Goal: Task Accomplishment & Management: Complete application form

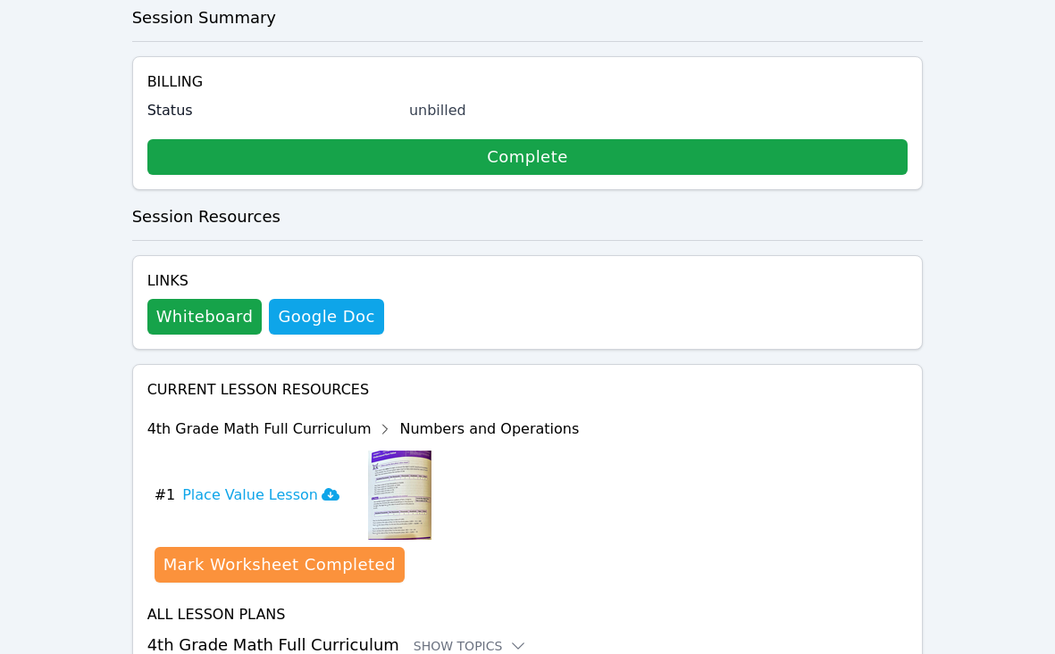
scroll to position [447, 0]
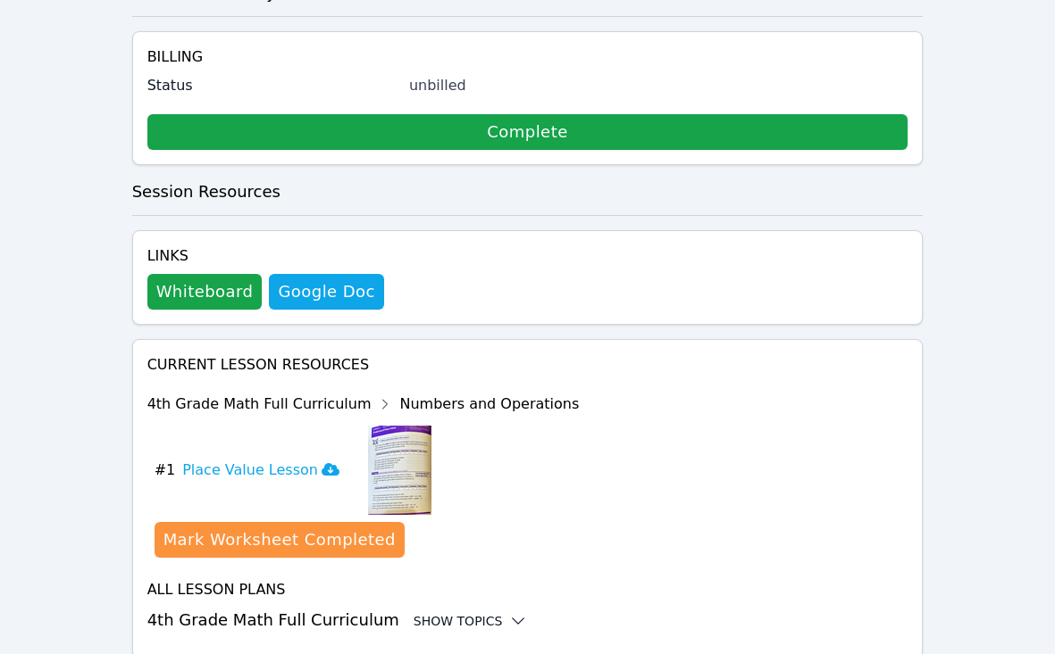
click at [422, 613] on div "Show Topics" at bounding box center [470, 622] width 114 height 18
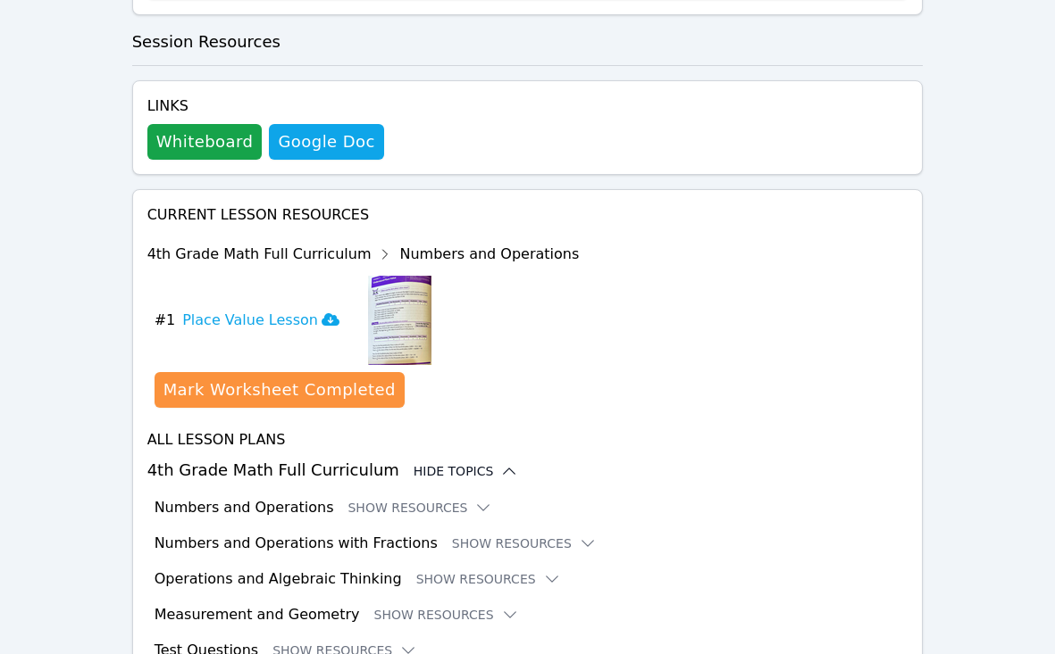
scroll to position [629, 0]
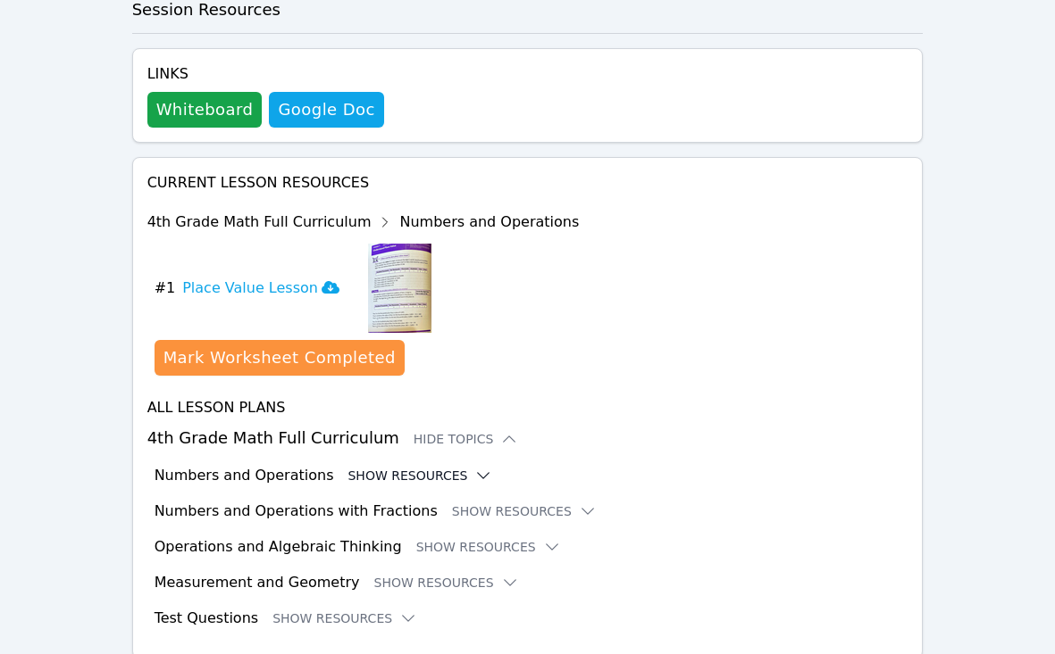
click at [396, 467] on button "Show Resources" at bounding box center [419, 476] width 145 height 18
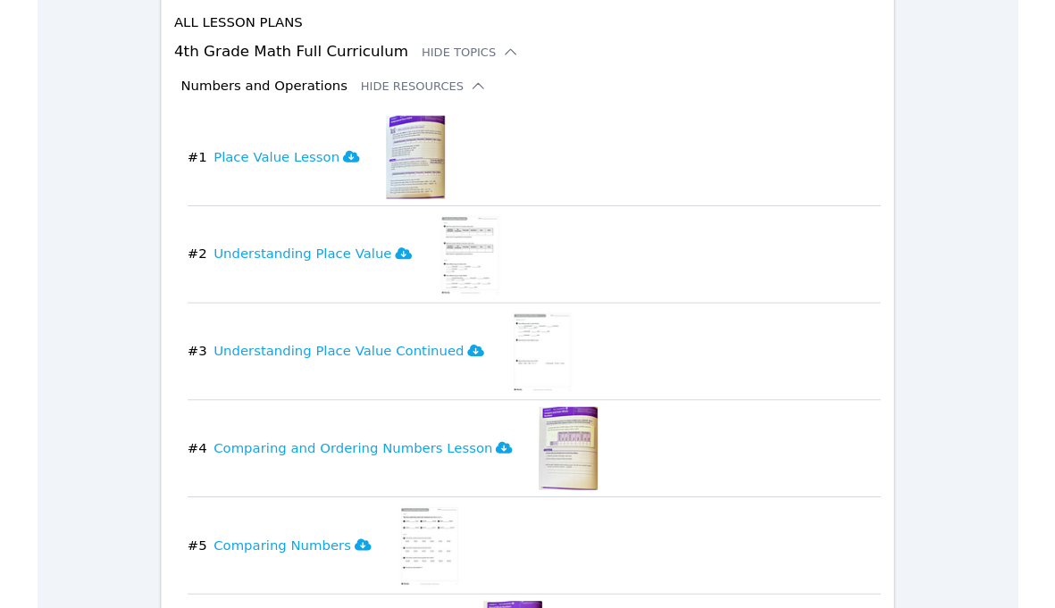
scroll to position [0, 0]
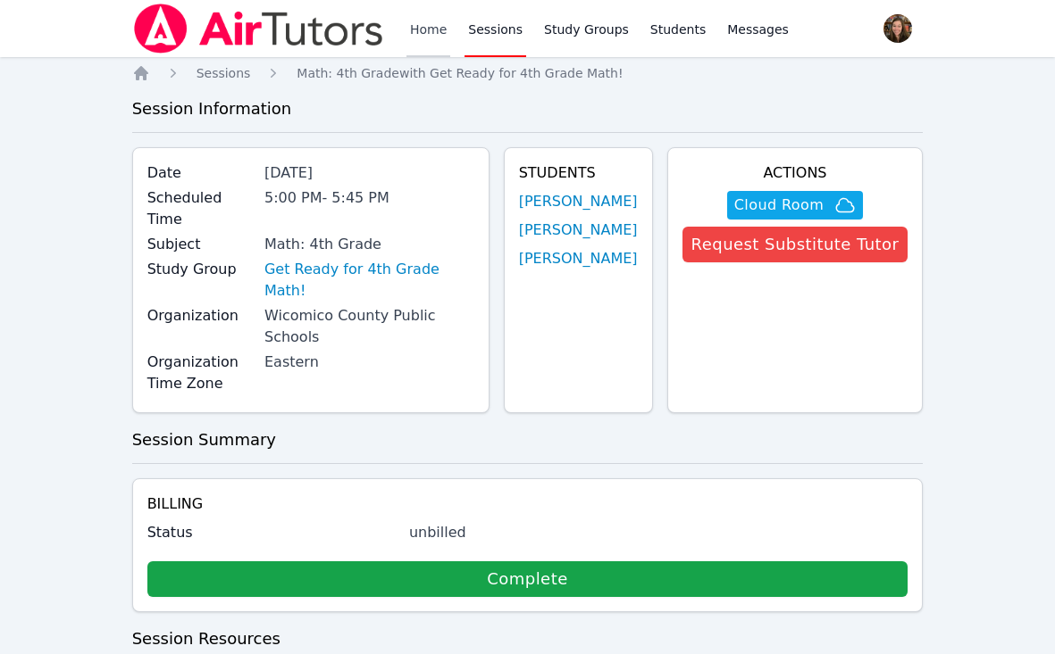
click at [426, 32] on link "Home" at bounding box center [428, 28] width 44 height 57
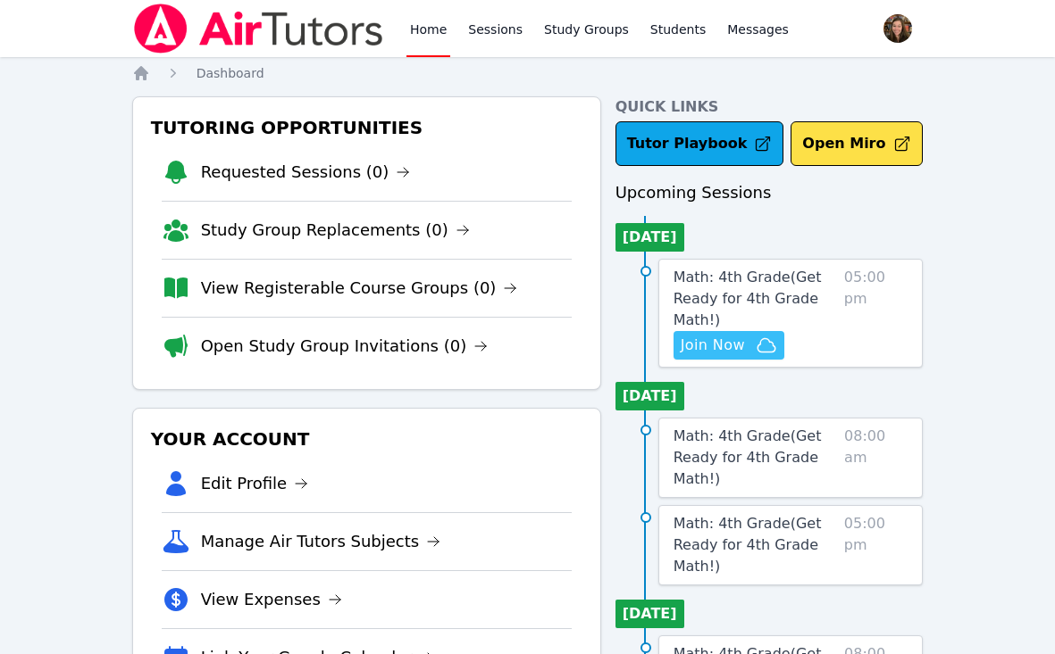
click at [727, 343] on span "Join Now" at bounding box center [712, 345] width 64 height 21
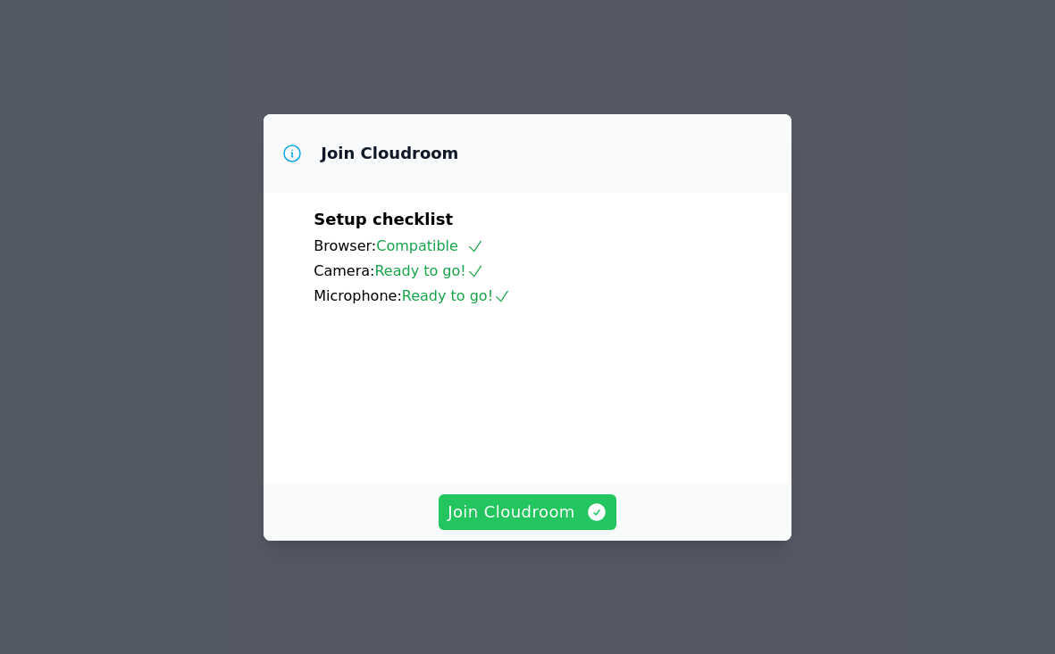
click at [544, 525] on span "Join Cloudroom" at bounding box center [527, 512] width 160 height 25
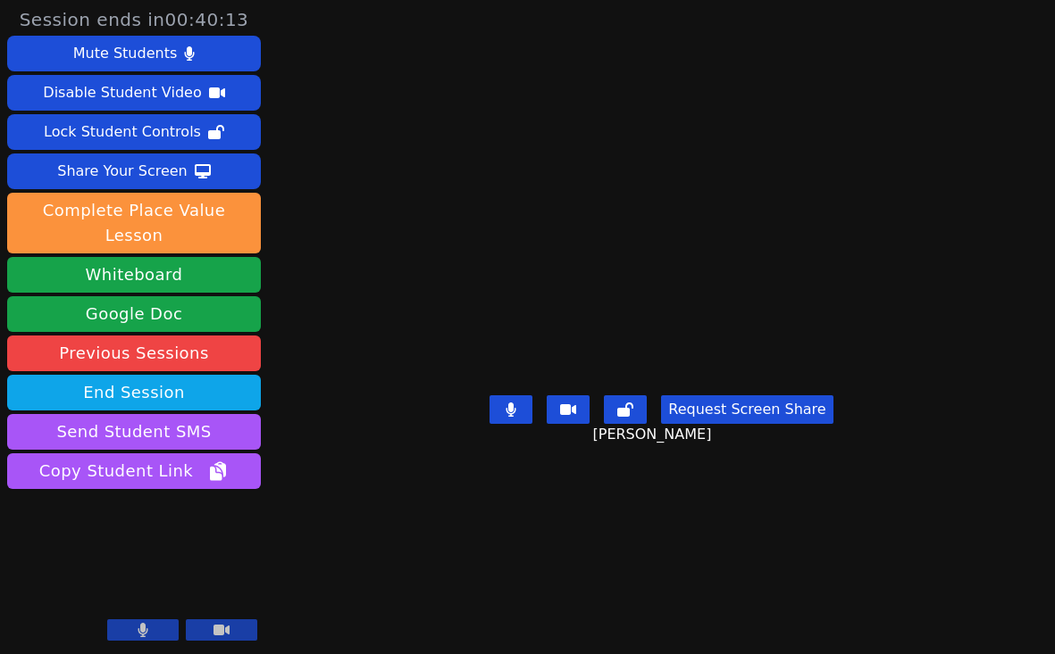
click at [640, 515] on main "[PERSON_NAME] Request Screen Share [PERSON_NAME]" at bounding box center [661, 327] width 491 height 654
click at [960, 349] on div "Session ends in 00:38:43 Mute Students Disable Student Video Lock Student Contr…" at bounding box center [527, 327] width 1055 height 654
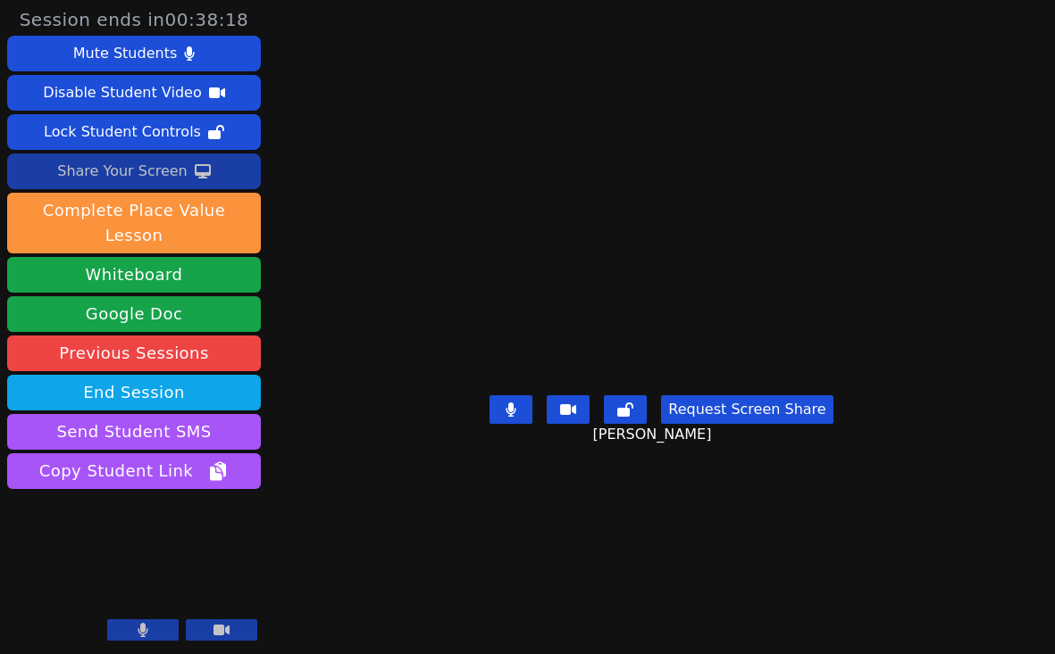
click at [145, 171] on div "Share Your Screen" at bounding box center [122, 171] width 130 height 29
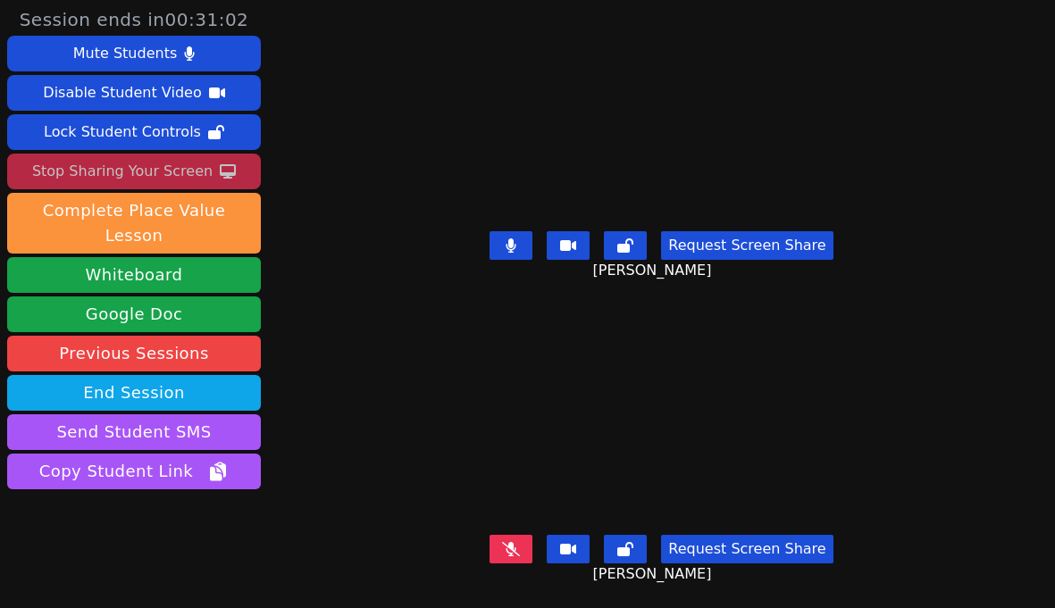
click at [125, 177] on div "Stop Sharing Your Screen" at bounding box center [122, 171] width 180 height 29
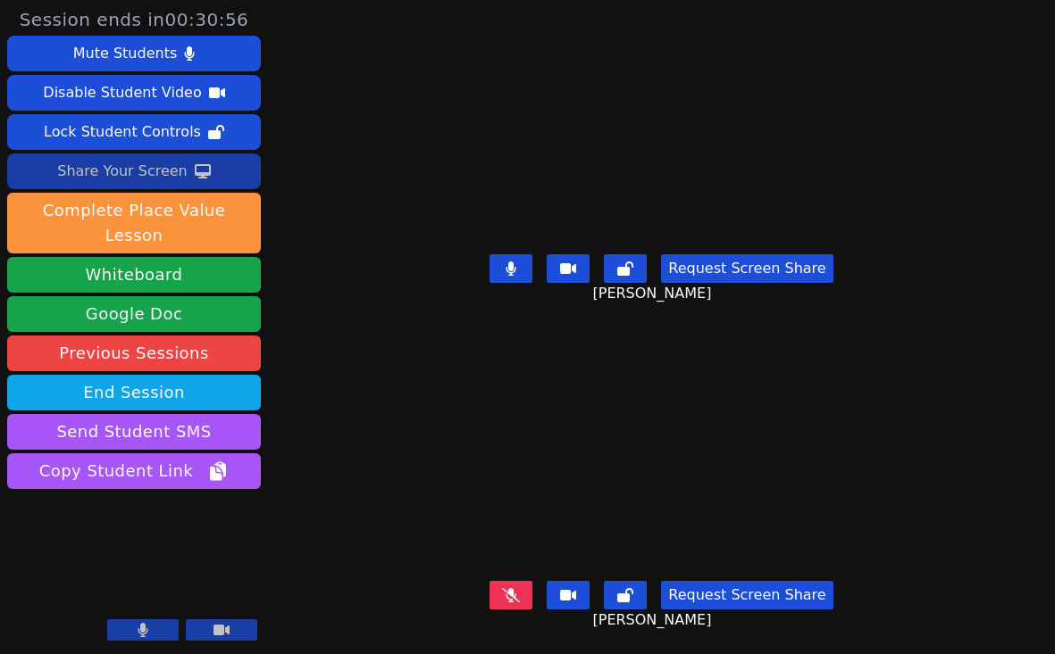
click at [512, 591] on icon at bounding box center [511, 595] width 18 height 14
click at [416, 458] on div "[PERSON_NAME]" at bounding box center [661, 456] width 491 height 238
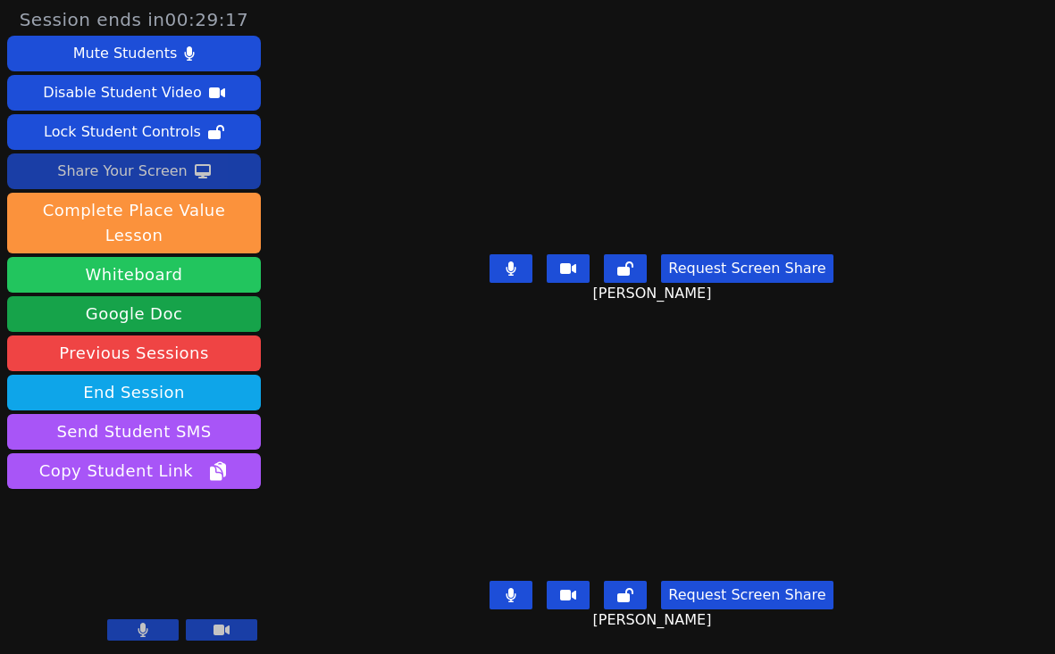
click at [129, 259] on button "Whiteboard" at bounding box center [134, 275] width 254 height 36
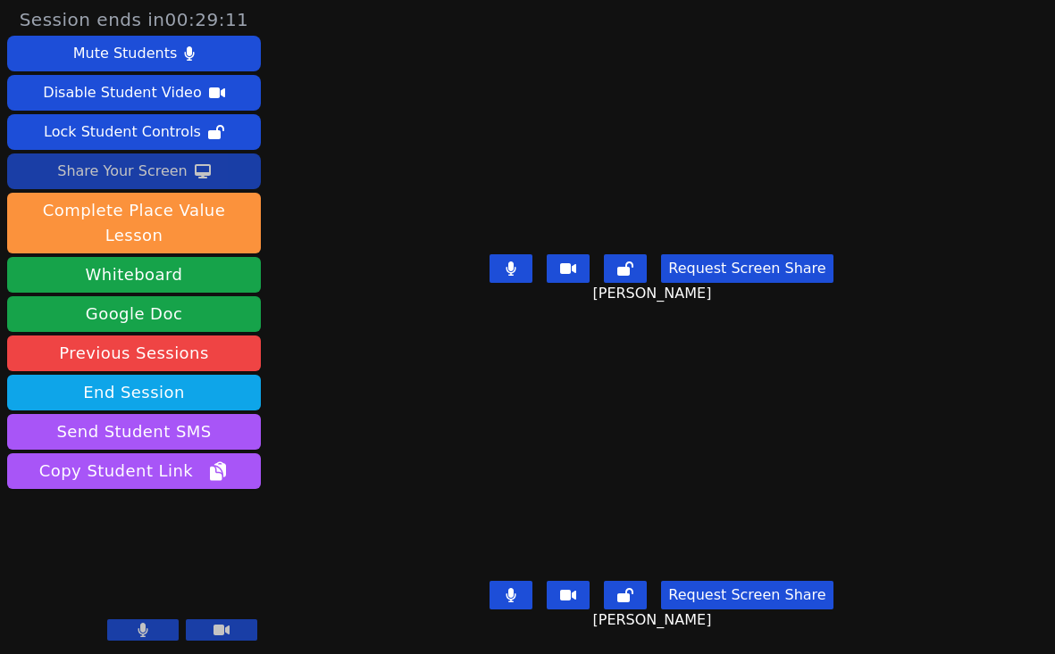
click at [131, 181] on div "Share Your Screen" at bounding box center [122, 171] width 130 height 29
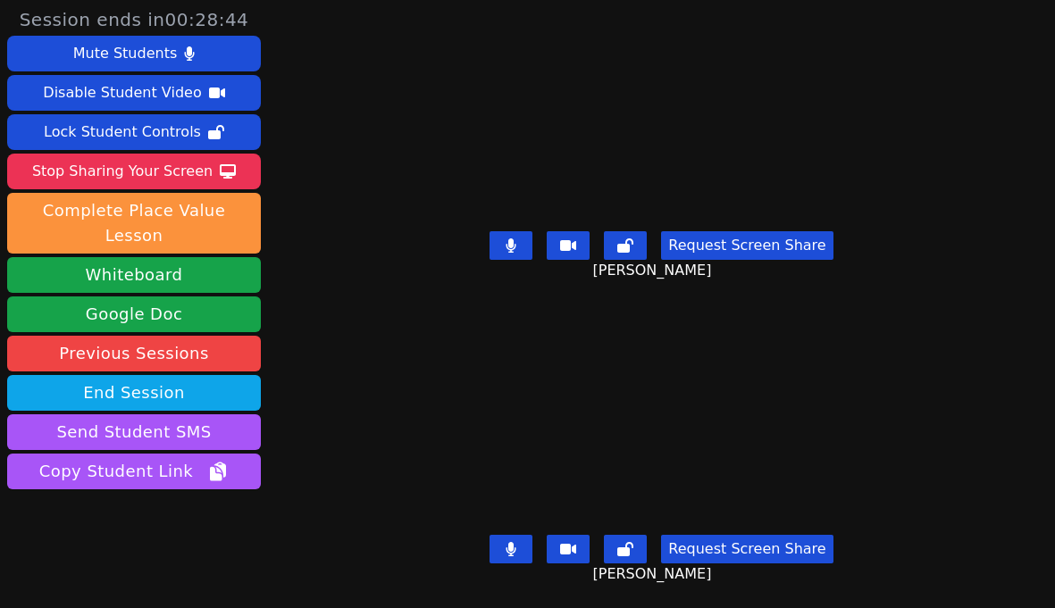
click at [516, 246] on icon at bounding box center [511, 245] width 10 height 14
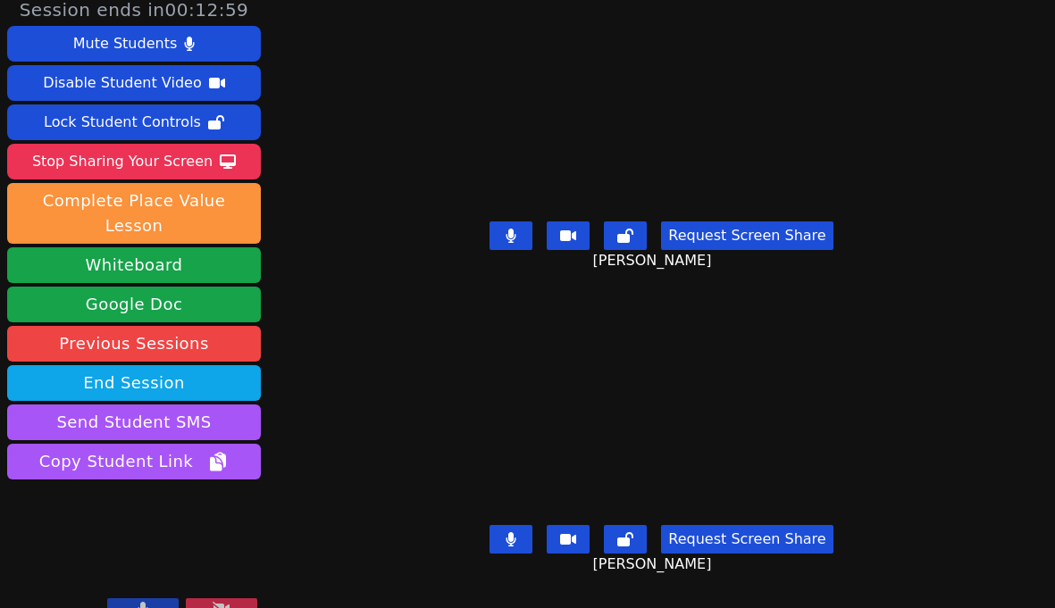
click at [618, 138] on video at bounding box center [662, 106] width 382 height 215
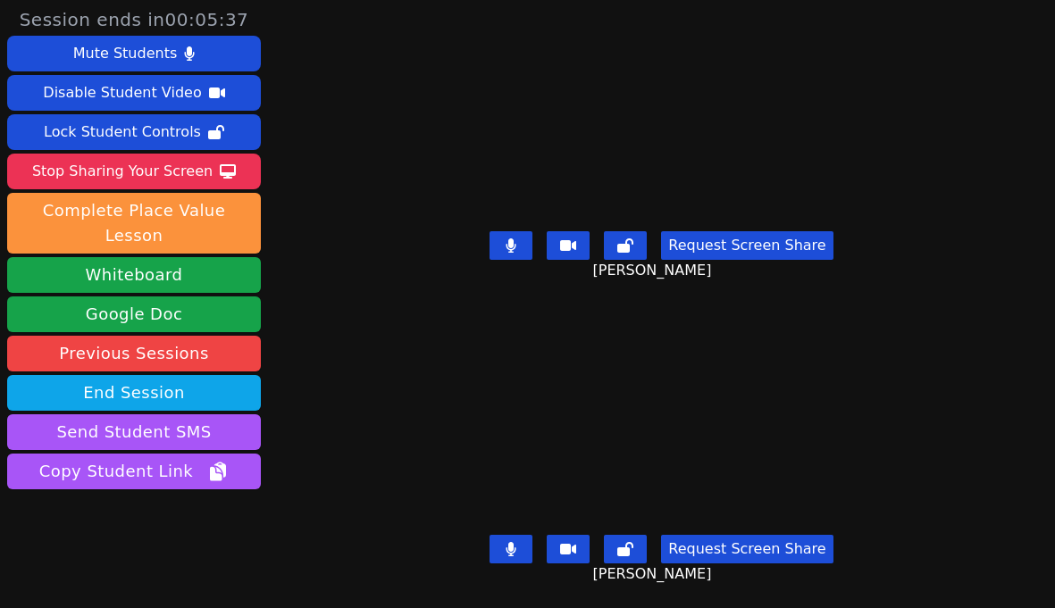
click at [516, 246] on icon at bounding box center [511, 245] width 10 height 14
click at [513, 239] on icon at bounding box center [510, 245] width 11 height 14
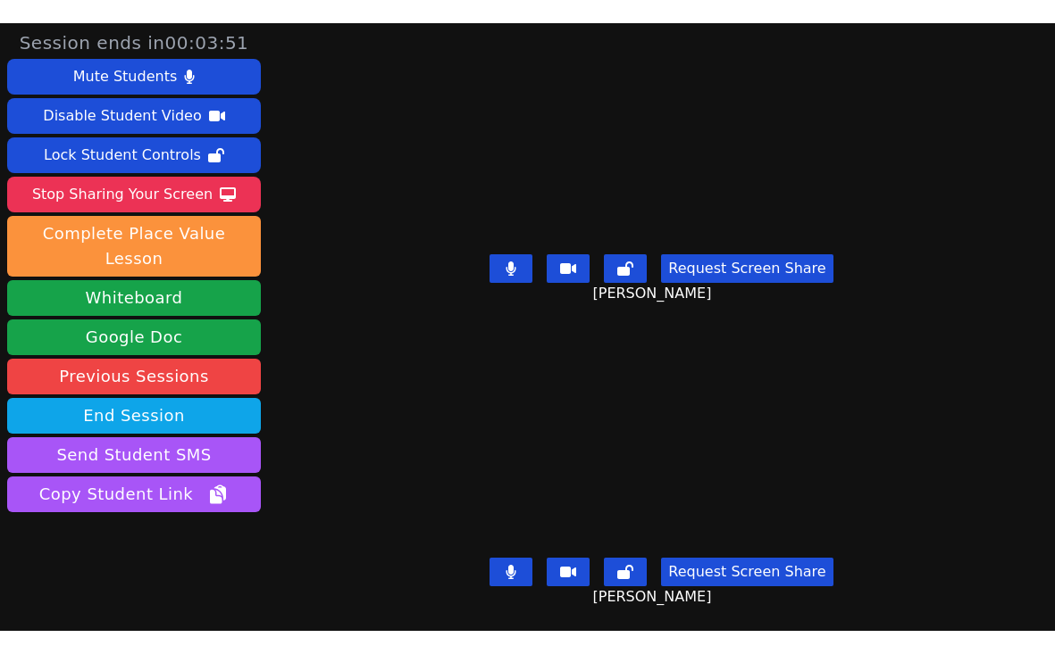
scroll to position [10, 0]
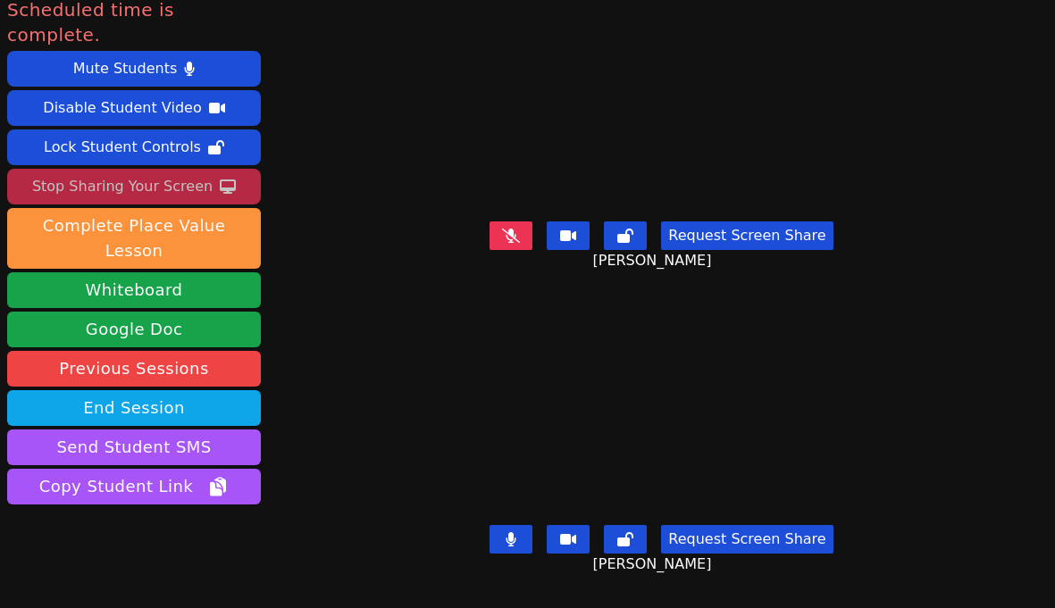
click at [125, 172] on div "Stop Sharing Your Screen" at bounding box center [122, 186] width 180 height 29
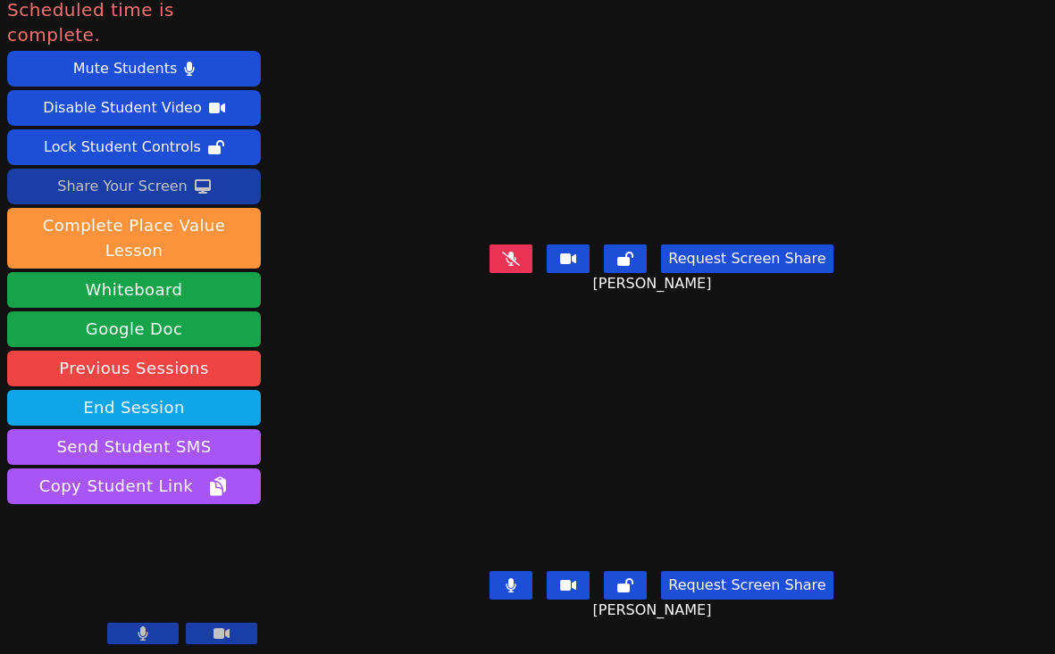
scroll to position [0, 0]
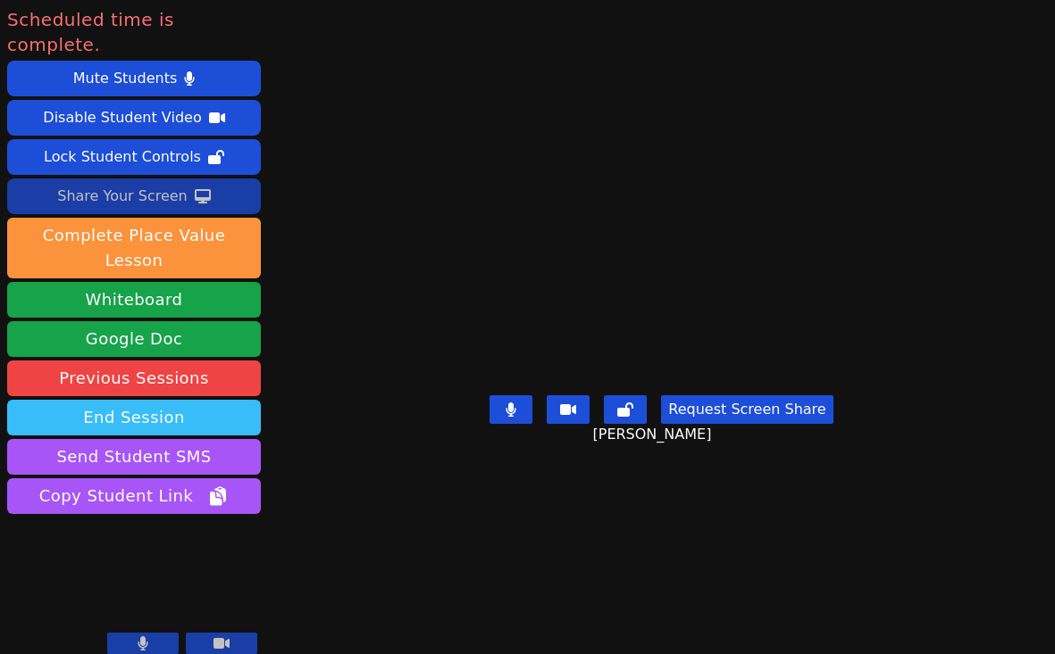
click at [139, 400] on button "End Session" at bounding box center [134, 418] width 254 height 36
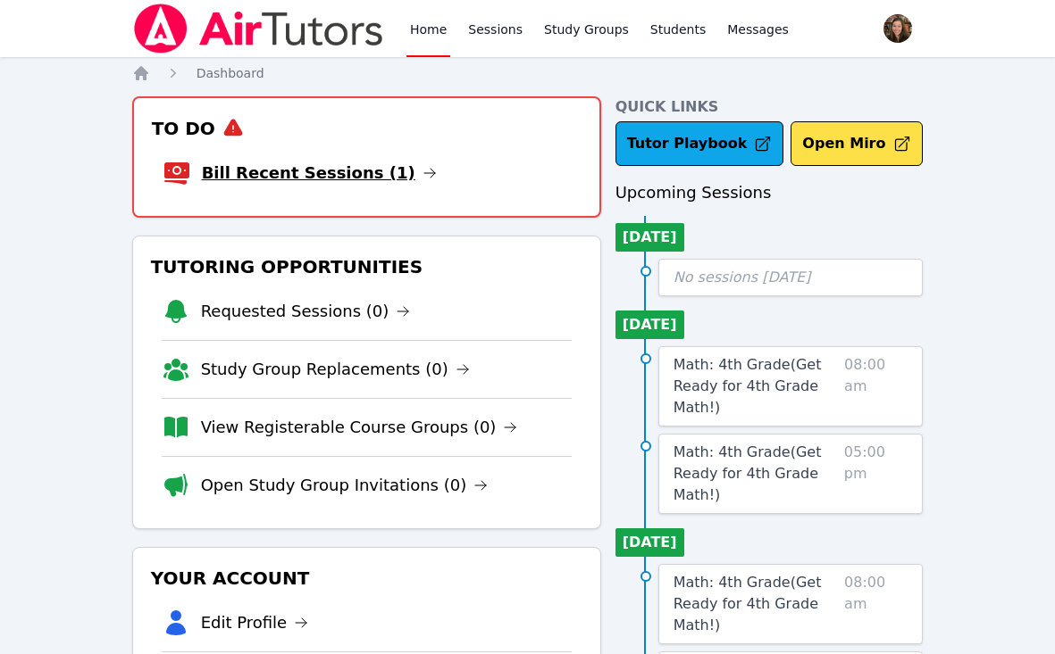
click at [339, 167] on link "Bill Recent Sessions (1)" at bounding box center [319, 173] width 235 height 25
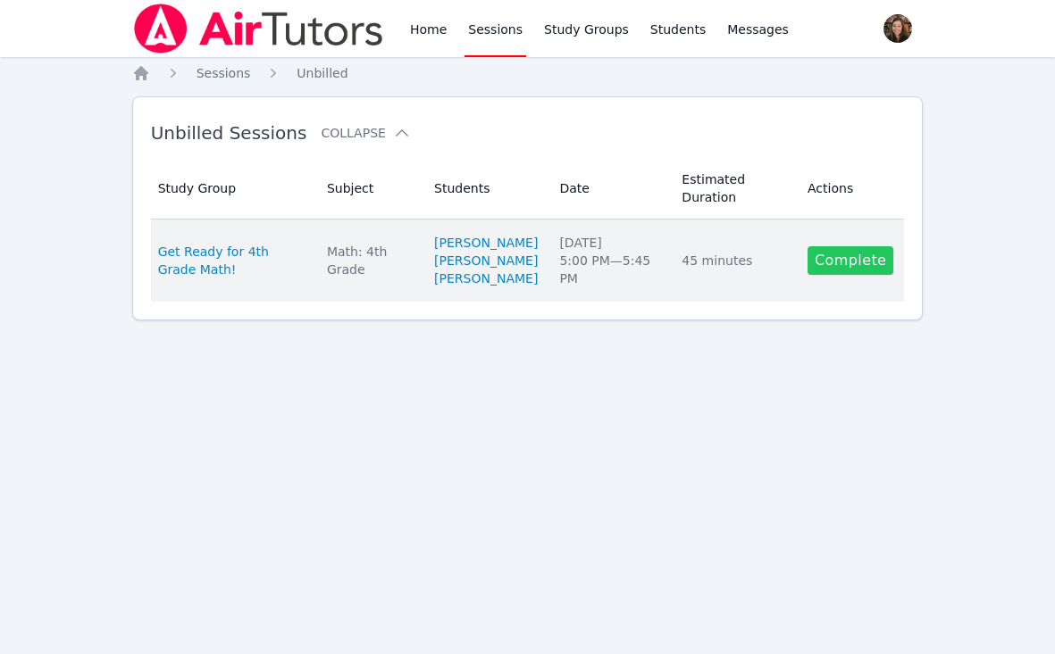
click at [848, 275] on link "Complete" at bounding box center [850, 260] width 86 height 29
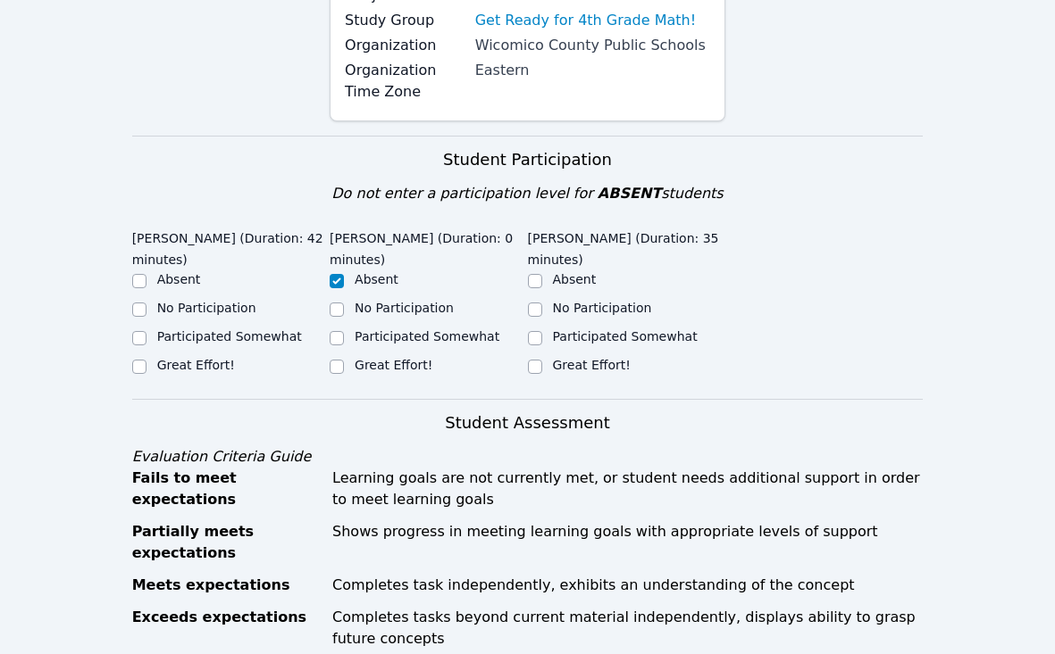
scroll to position [285, 0]
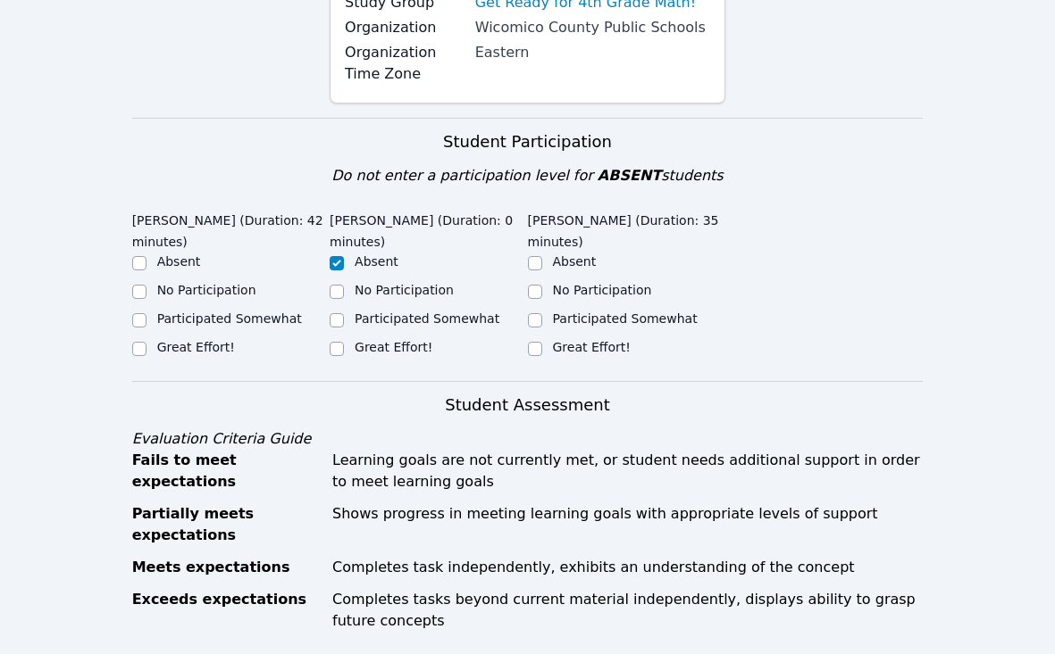
click at [188, 346] on label "Great Effort!" at bounding box center [196, 347] width 78 height 14
click at [146, 346] on input "Great Effort!" at bounding box center [139, 349] width 14 height 14
checkbox input "true"
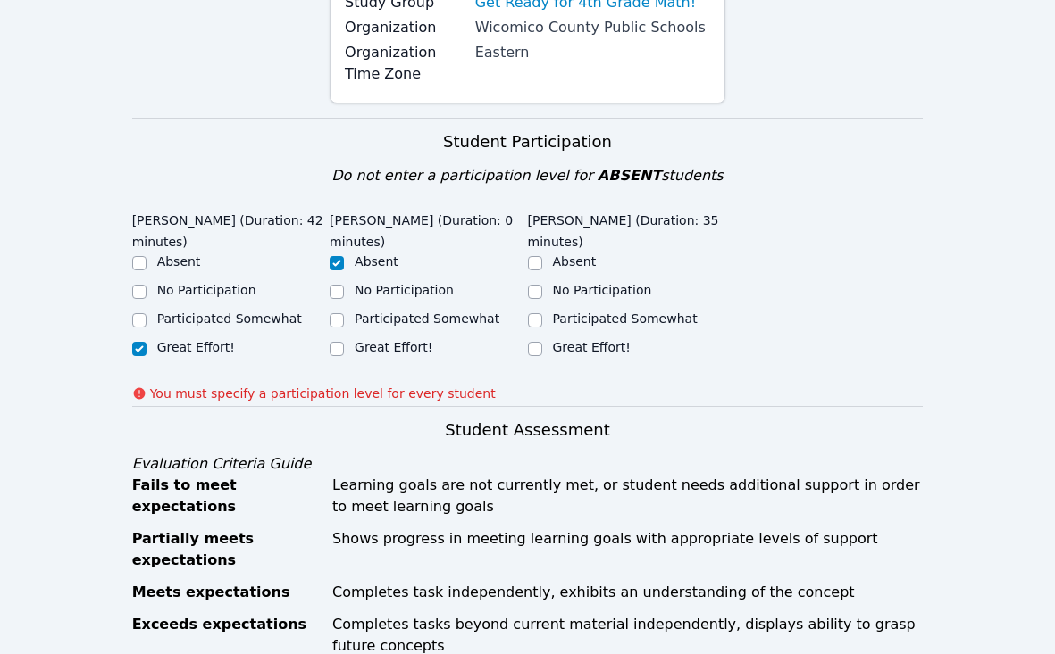
click at [557, 349] on label "Great Effort!" at bounding box center [592, 347] width 78 height 14
click at [542, 349] on input "Great Effort!" at bounding box center [535, 349] width 14 height 14
checkbox input "true"
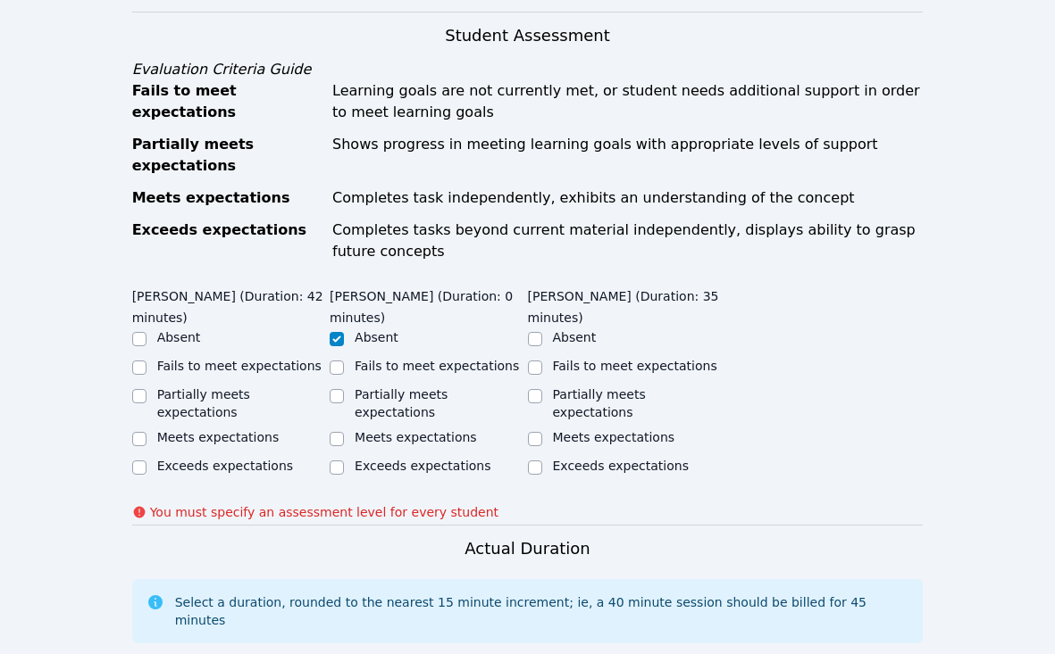
scroll to position [659, 0]
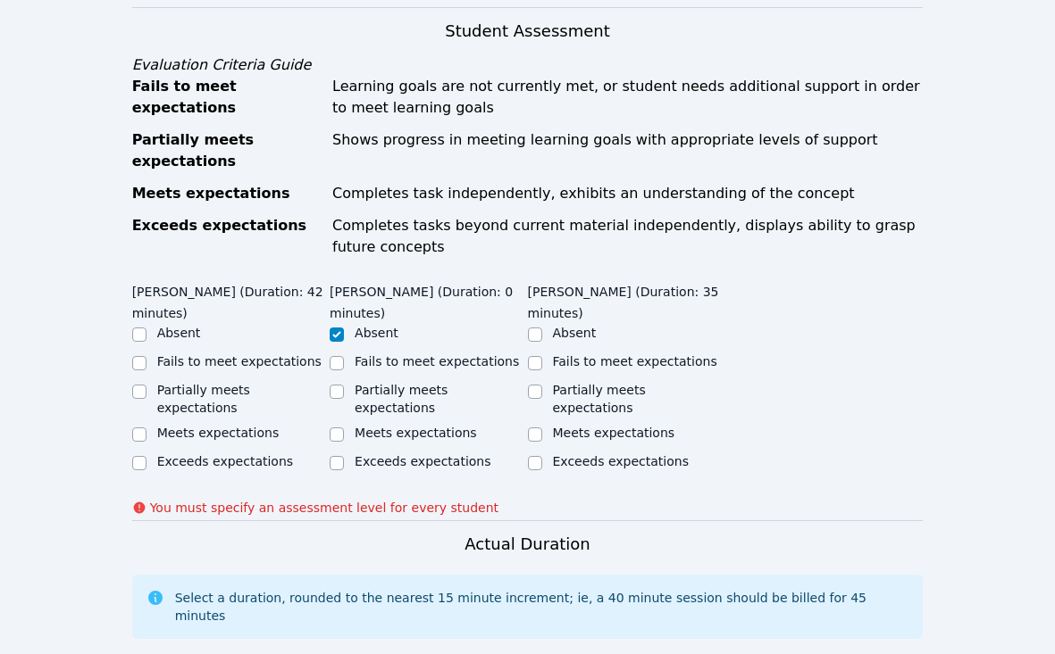
click at [222, 438] on ul "Absent Fails to meet expectations Partially meets expectations Meets expectatio…" at bounding box center [230, 399] width 197 height 150
click at [232, 454] on label "Exceeds expectations" at bounding box center [225, 461] width 136 height 14
click at [146, 456] on input "Exceeds expectations" at bounding box center [139, 463] width 14 height 14
checkbox input "true"
click at [539, 431] on div at bounding box center [535, 434] width 14 height 21
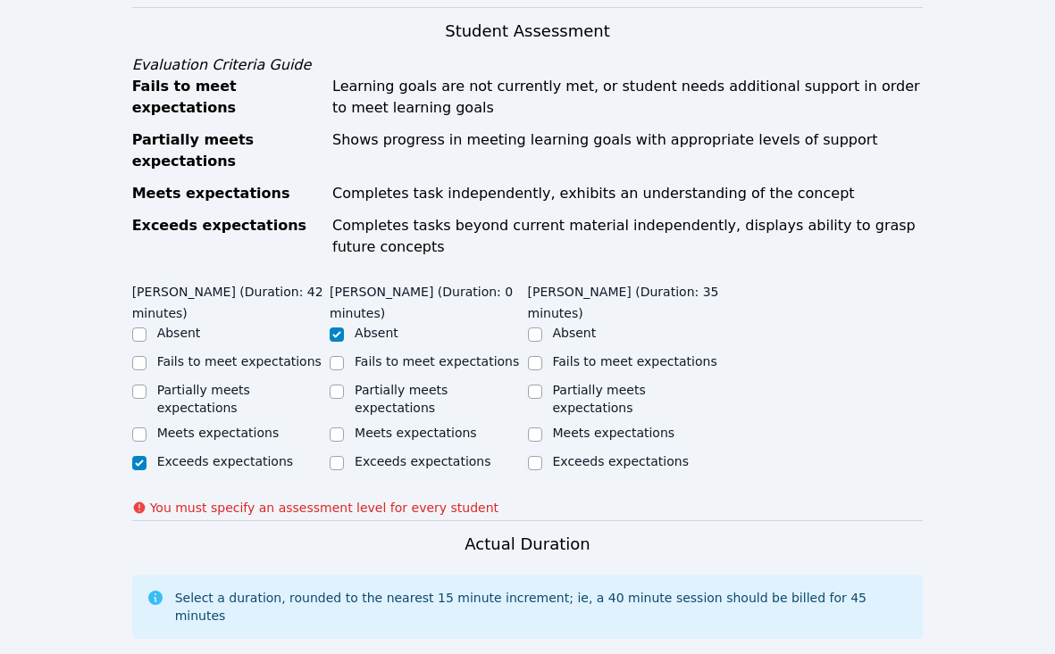
click at [542, 394] on div "Partially meets expectations" at bounding box center [626, 399] width 197 height 36
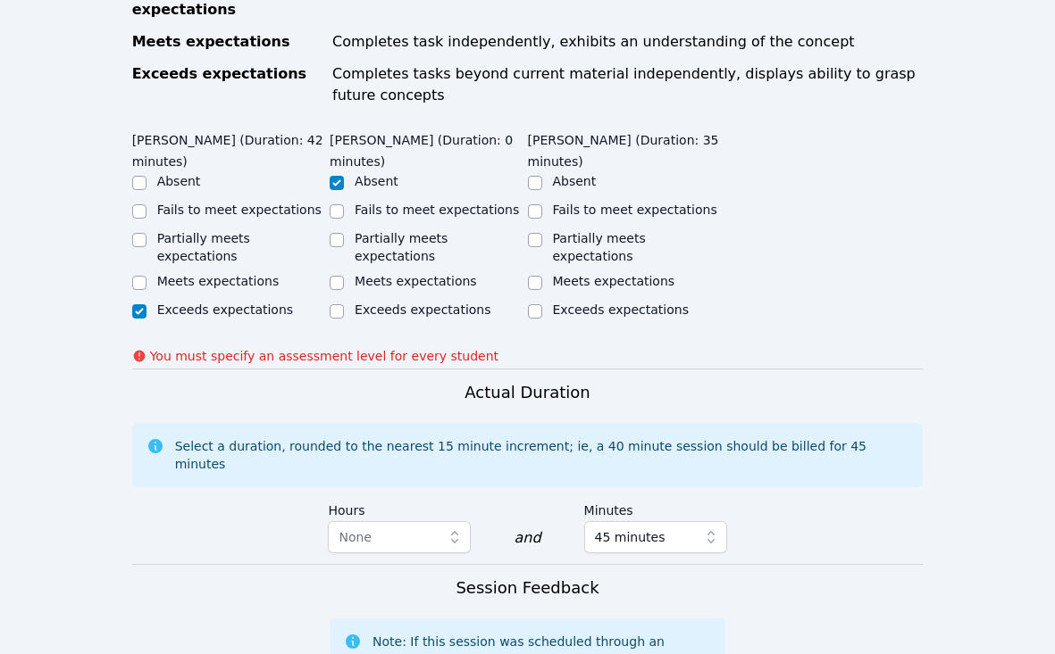
scroll to position [813, 0]
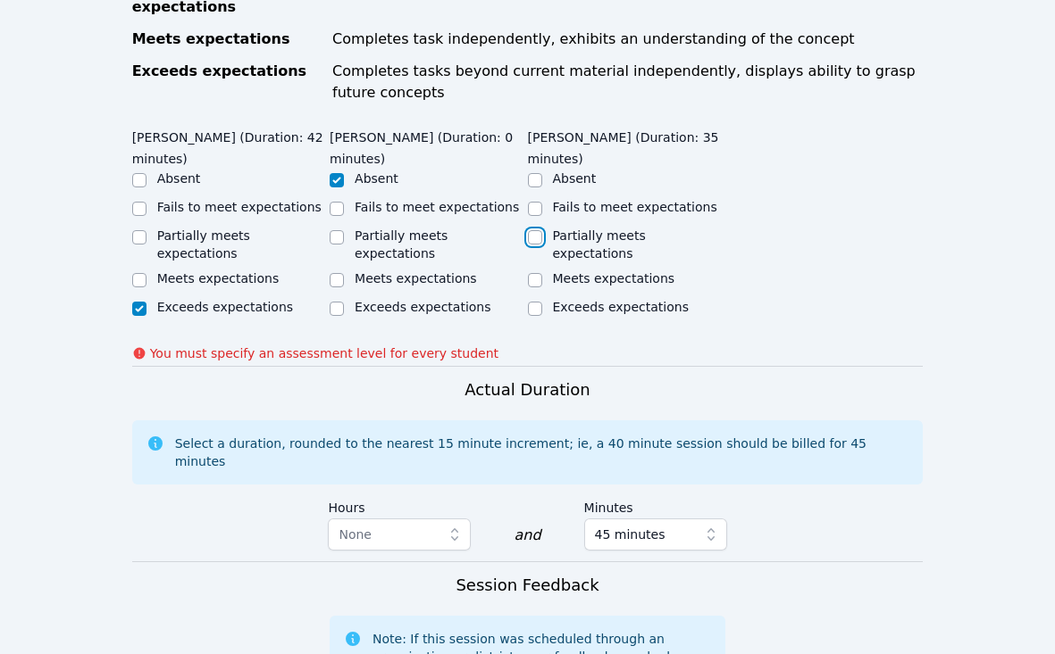
click at [531, 239] on input "Partially meets expectations" at bounding box center [535, 237] width 14 height 14
checkbox input "true"
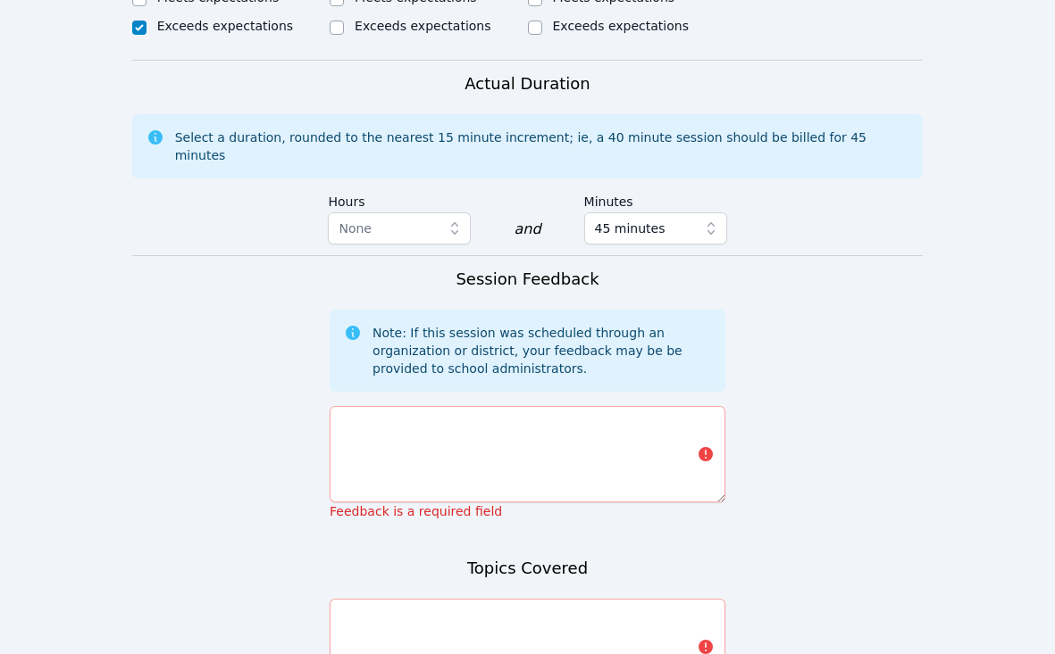
scroll to position [1111, 0]
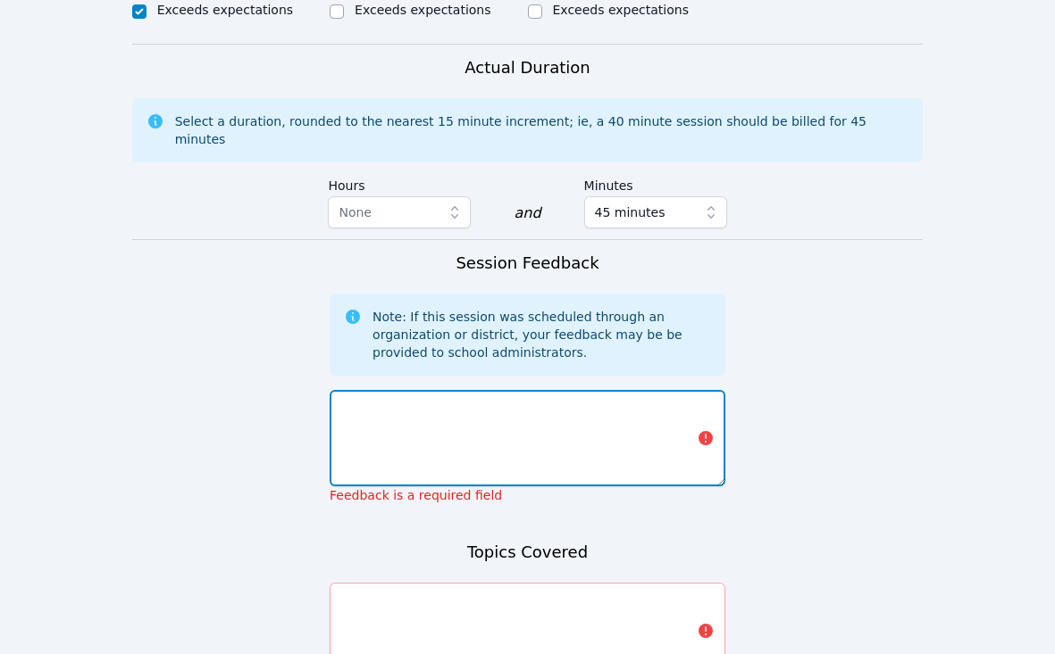
click at [429, 393] on textarea at bounding box center [527, 438] width 396 height 96
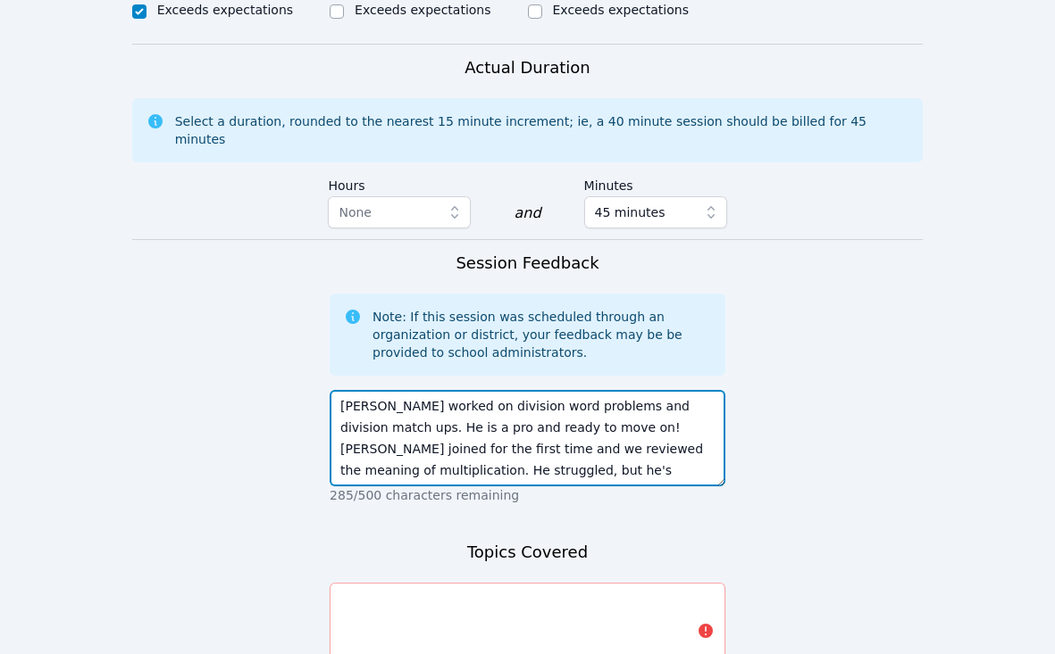
type textarea "Kendall worked on division word problems and division match ups. He is a pro an…"
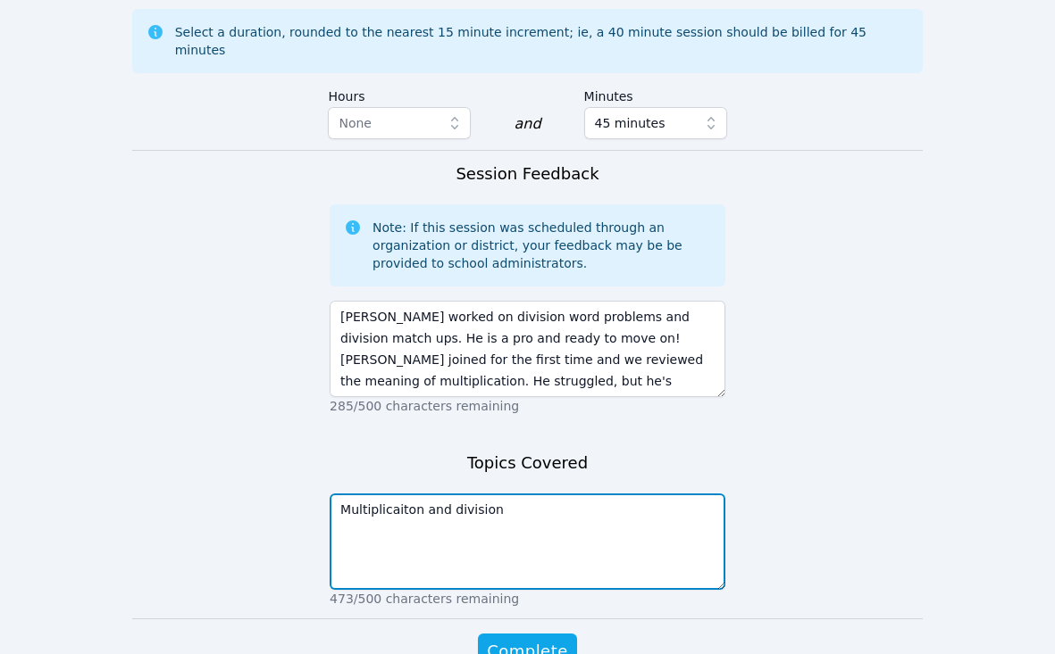
scroll to position [1274, 0]
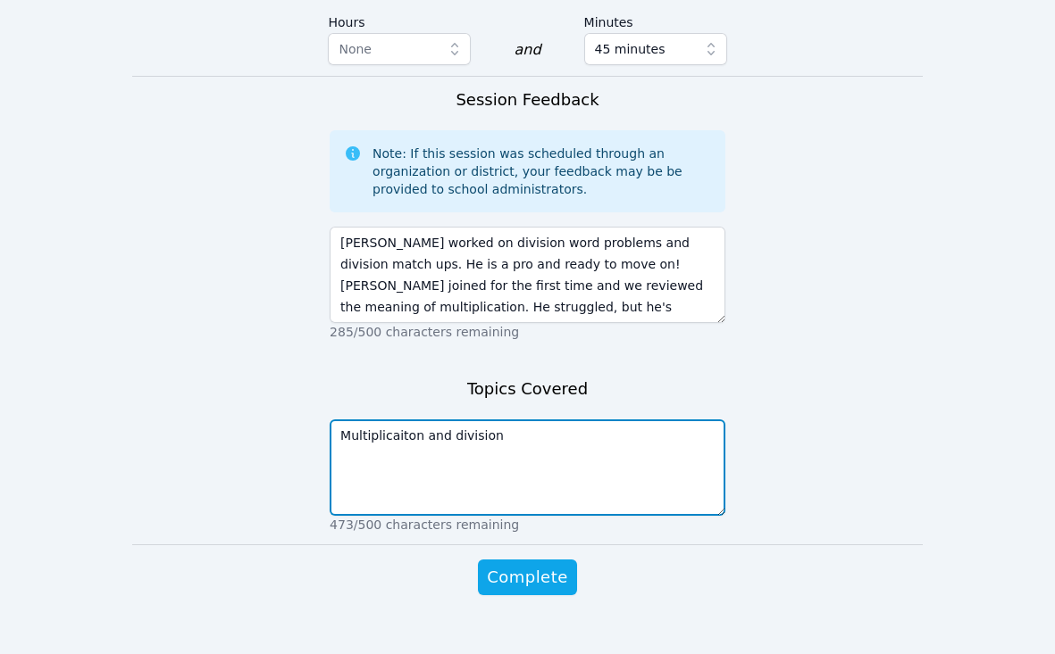
click at [379, 420] on textarea "Multiplicaiton and division" at bounding box center [527, 468] width 396 height 96
type textarea "Multiplication and division"
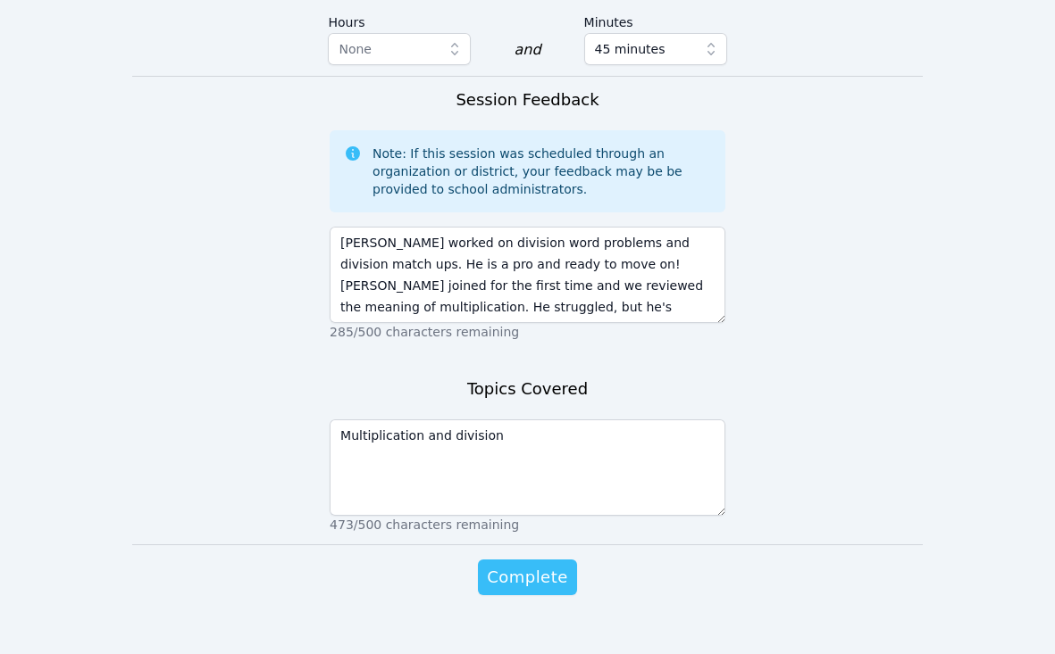
click at [528, 565] on span "Complete" at bounding box center [527, 577] width 80 height 25
